Goal: Information Seeking & Learning: Find specific fact

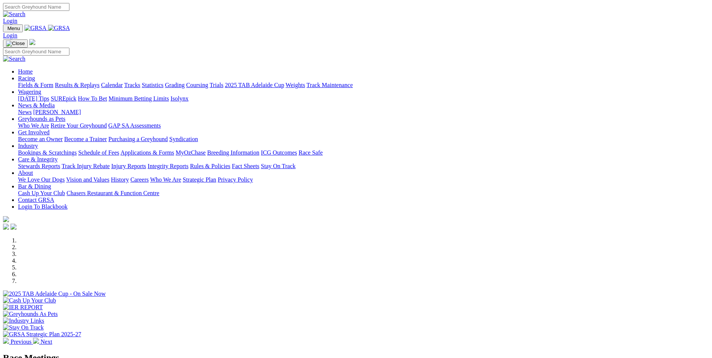
click at [69, 11] on input "Search" at bounding box center [36, 7] width 66 height 8
type input "red tides"
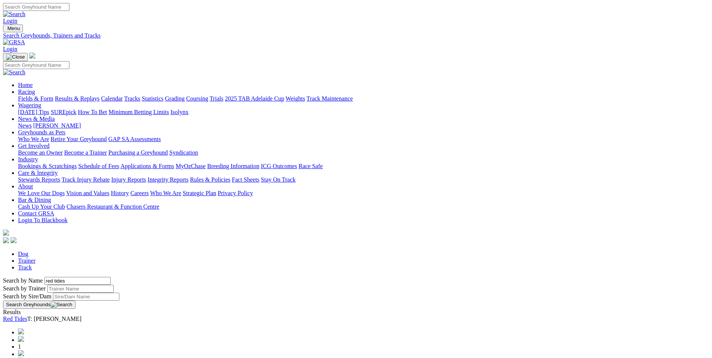
click at [27, 316] on link "Red Tides" at bounding box center [15, 319] width 24 height 6
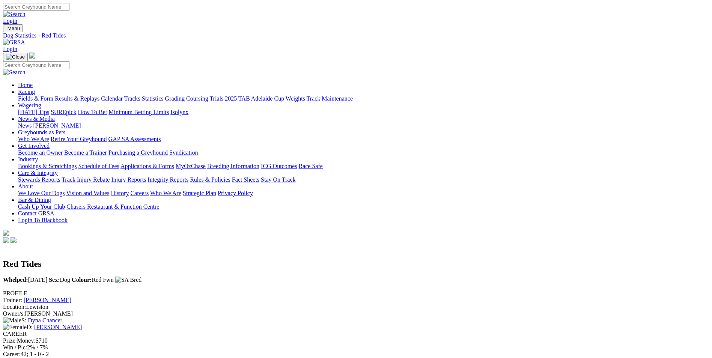
click at [69, 7] on input "Search" at bounding box center [36, 7] width 66 height 8
type input "finlay's storm"
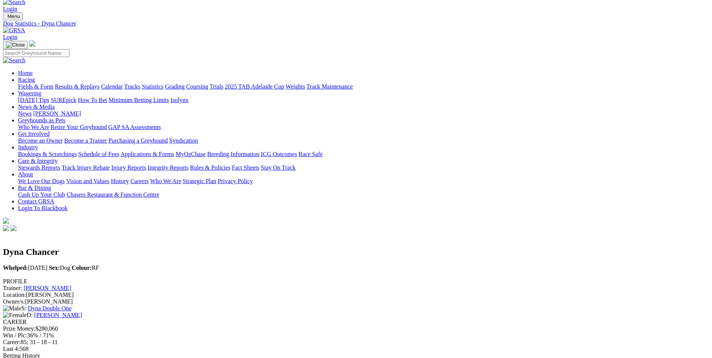
scroll to position [0, 0]
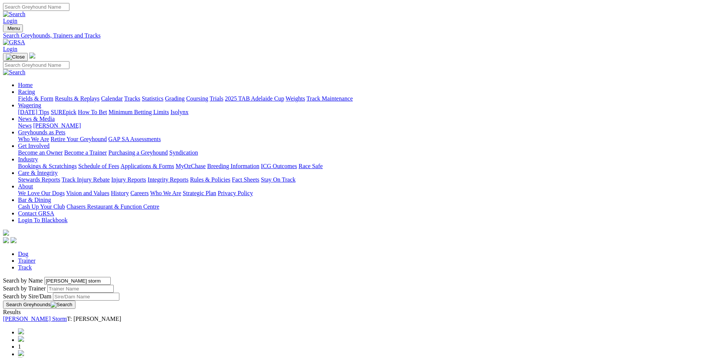
click at [67, 316] on link "[PERSON_NAME] Storm" at bounding box center [35, 319] width 64 height 6
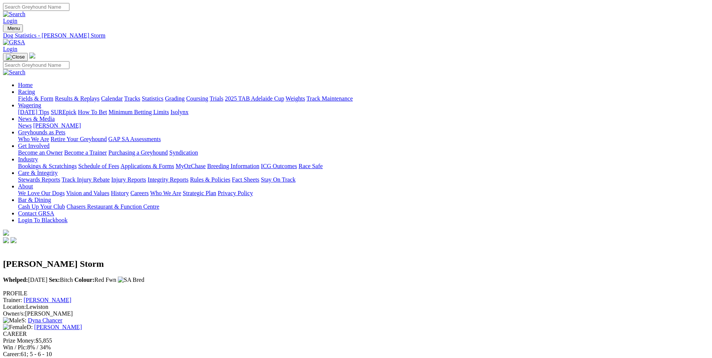
click at [69, 10] on input "Search" at bounding box center [36, 7] width 66 height 8
type input "magic zimba"
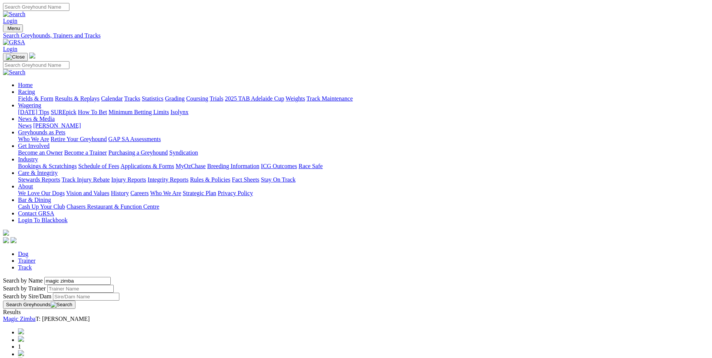
click at [36, 316] on link "Magic Zimba" at bounding box center [19, 319] width 33 height 6
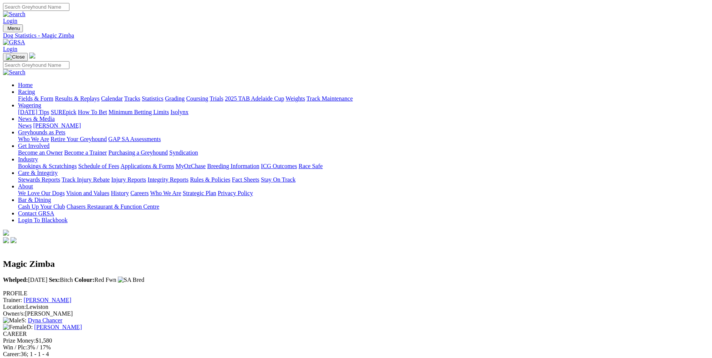
click at [69, 9] on input "Search" at bounding box center [36, 7] width 66 height 8
type input "[PERSON_NAME]"
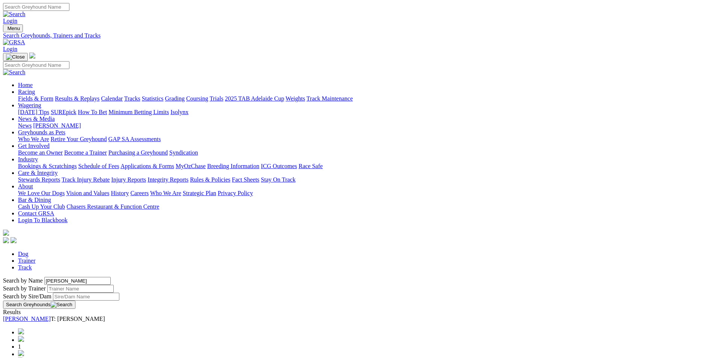
click at [51, 316] on link "[PERSON_NAME]" at bounding box center [27, 319] width 48 height 6
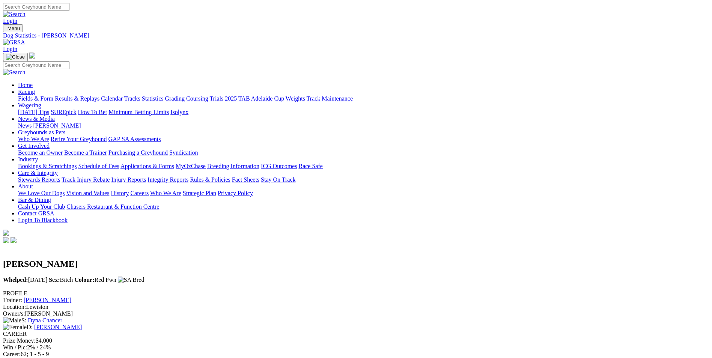
click at [69, 10] on input "Search" at bounding box center [36, 7] width 66 height 8
type input "madi moonshine"
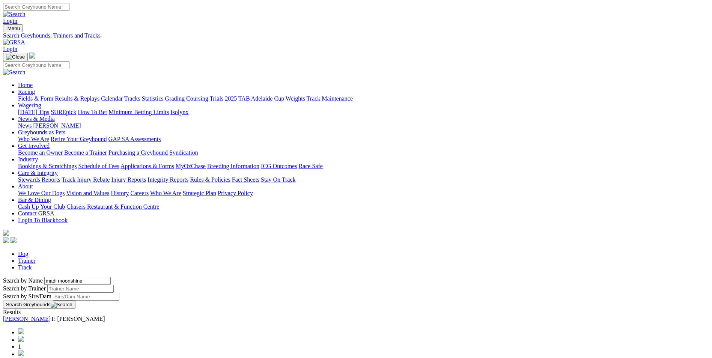
click at [51, 316] on link "Madi Moonshine" at bounding box center [27, 319] width 48 height 6
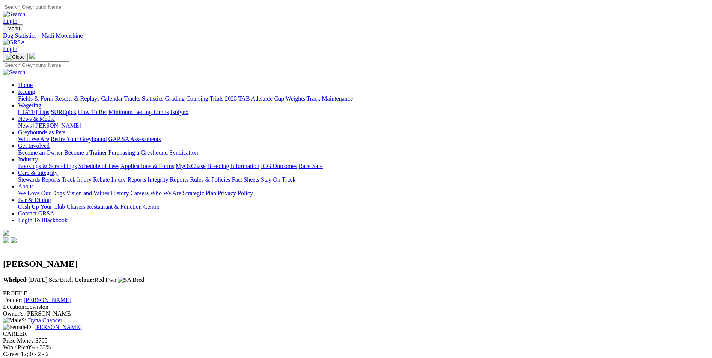
click at [69, 6] on input "Search" at bounding box center [36, 7] width 66 height 8
type input "[PERSON_NAME]'s curse"
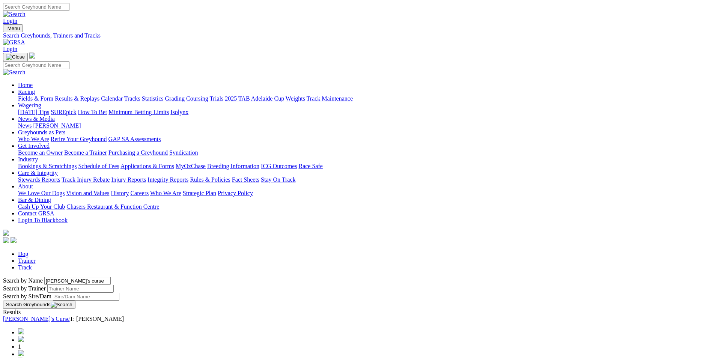
click at [70, 316] on link "[PERSON_NAME]'s Curse" at bounding box center [36, 319] width 67 height 6
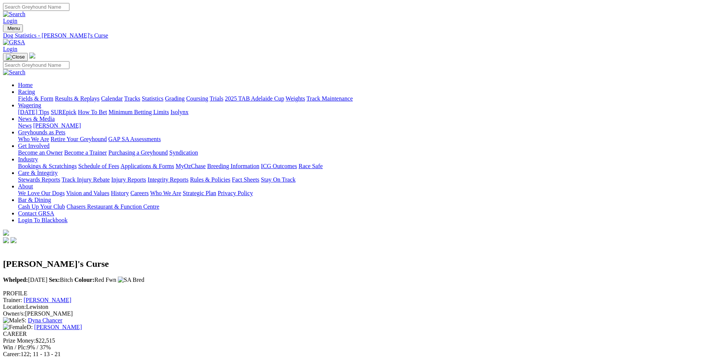
click at [69, 11] on input "Search" at bounding box center [36, 7] width 66 height 8
type input "emily eclipse"
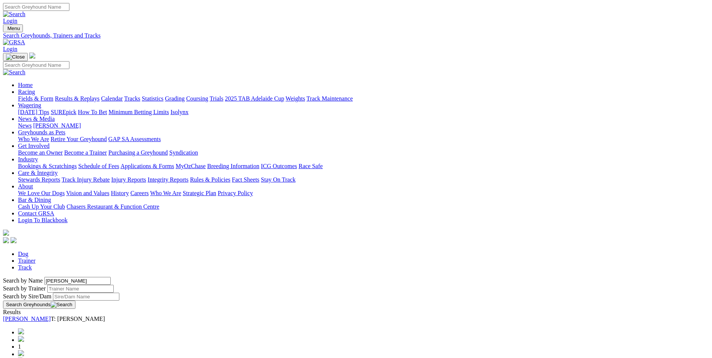
click at [51, 316] on link "Emily Eclipse" at bounding box center [27, 319] width 48 height 6
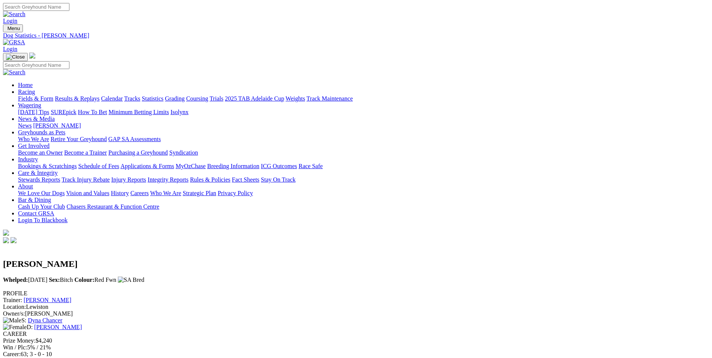
click at [69, 9] on input "Search" at bounding box center [36, 7] width 66 height 8
type input "in the navy"
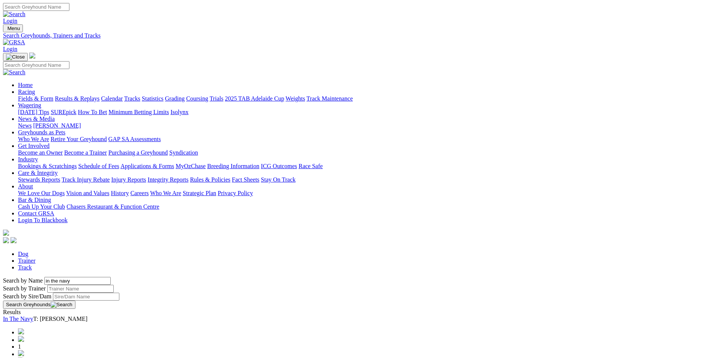
click at [166, 316] on div "In The Navy T: [PERSON_NAME]" at bounding box center [356, 319] width 706 height 7
click at [33, 316] on link "In The Navy" at bounding box center [18, 319] width 30 height 6
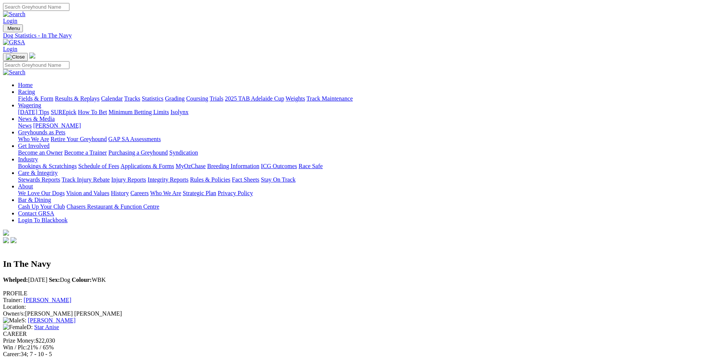
click at [69, 8] on input "Search" at bounding box center [36, 7] width 66 height 8
type input "[PERSON_NAME]"
click at [69, 9] on input "Search" at bounding box center [36, 7] width 66 height 8
type input "anisette"
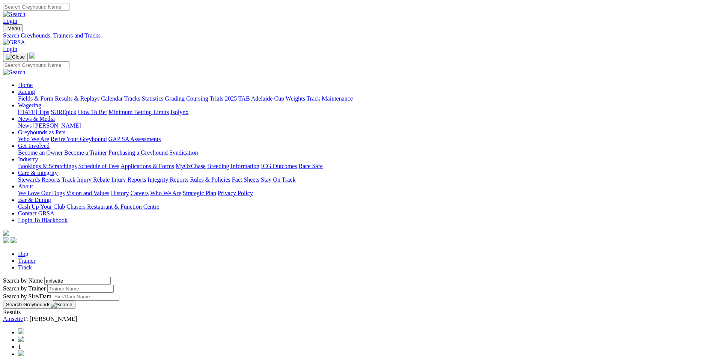
click at [23, 316] on link "Anisette" at bounding box center [13, 319] width 20 height 6
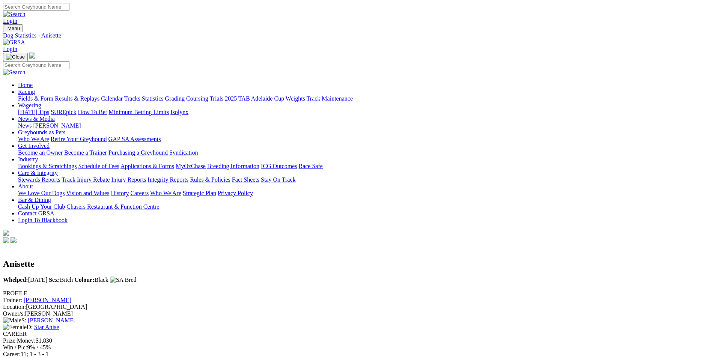
click at [69, 10] on input "Search" at bounding box center [36, 7] width 66 height 8
type input "betty's star"
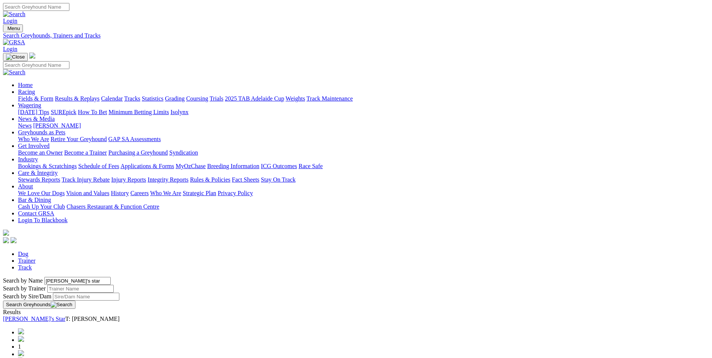
click at [65, 316] on link "[PERSON_NAME]'s Star" at bounding box center [34, 319] width 62 height 6
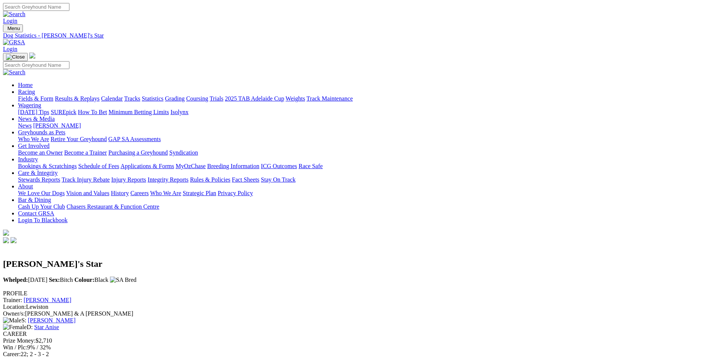
click at [69, 8] on input "Search" at bounding box center [36, 7] width 66 height 8
type input "coast to coast"
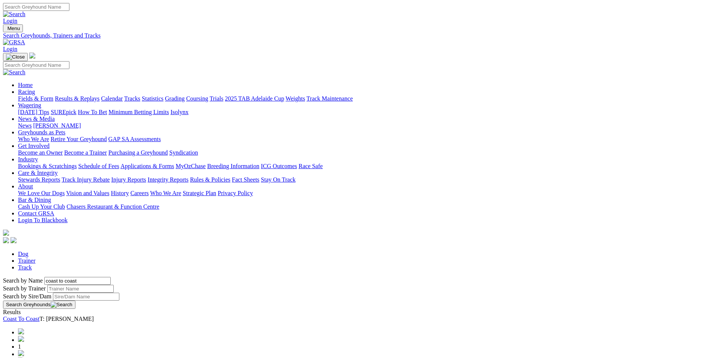
click at [39, 316] on link "Coast To Coast" at bounding box center [21, 319] width 36 height 6
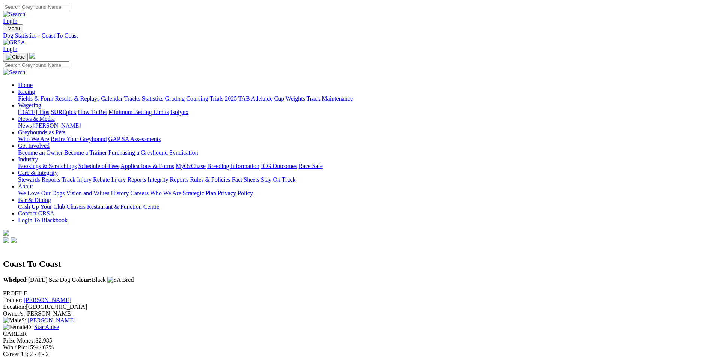
click at [69, 11] on input "Search" at bounding box center [36, 7] width 66 height 8
type input "coasting heart"
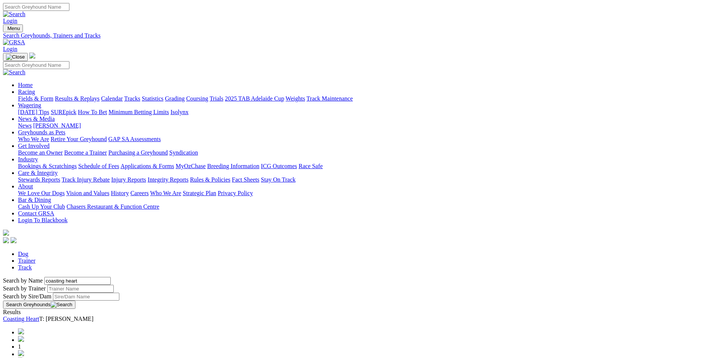
click at [39, 316] on link "Coasting Heart" at bounding box center [21, 319] width 36 height 6
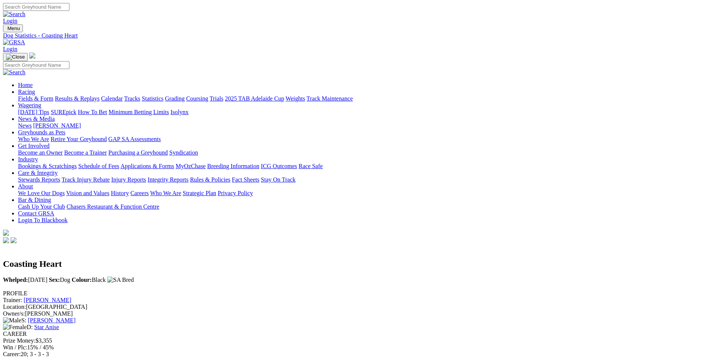
drag, startPoint x: 651, startPoint y: 200, endPoint x: 524, endPoint y: 186, distance: 128.1
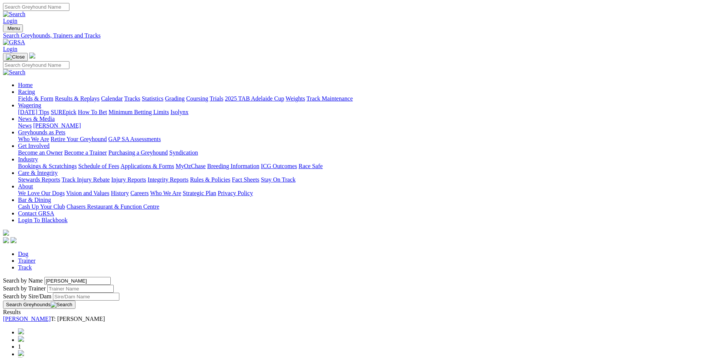
click at [51, 316] on link "[PERSON_NAME]" at bounding box center [27, 319] width 48 height 6
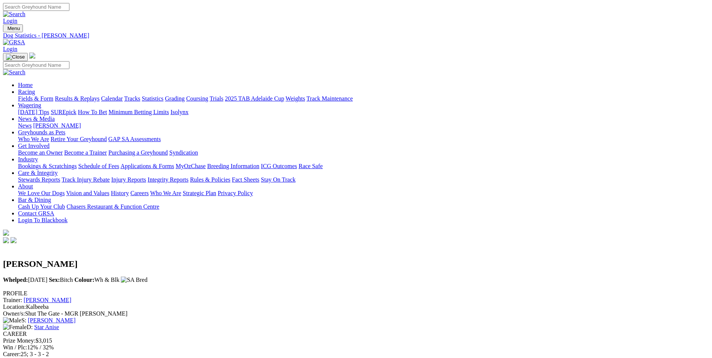
click at [69, 11] on input "Search" at bounding box center [36, 7] width 66 height 8
type input "white lilac"
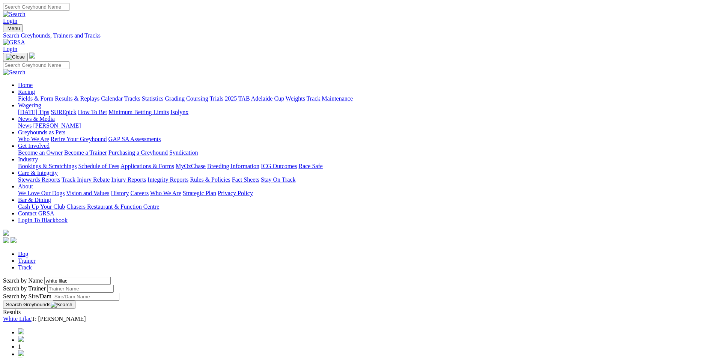
click at [32, 316] on link "White Lilac" at bounding box center [17, 319] width 29 height 6
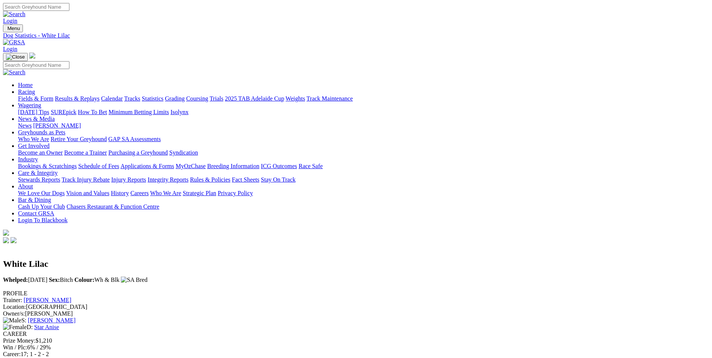
click at [69, 11] on input "Search" at bounding box center [36, 7] width 66 height 8
type input "wild bella"
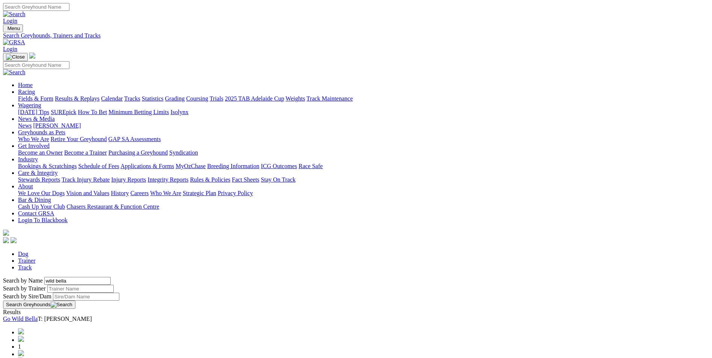
click at [38, 316] on link "Go Wild Bella" at bounding box center [20, 319] width 35 height 6
